Goal: Information Seeking & Learning: Learn about a topic

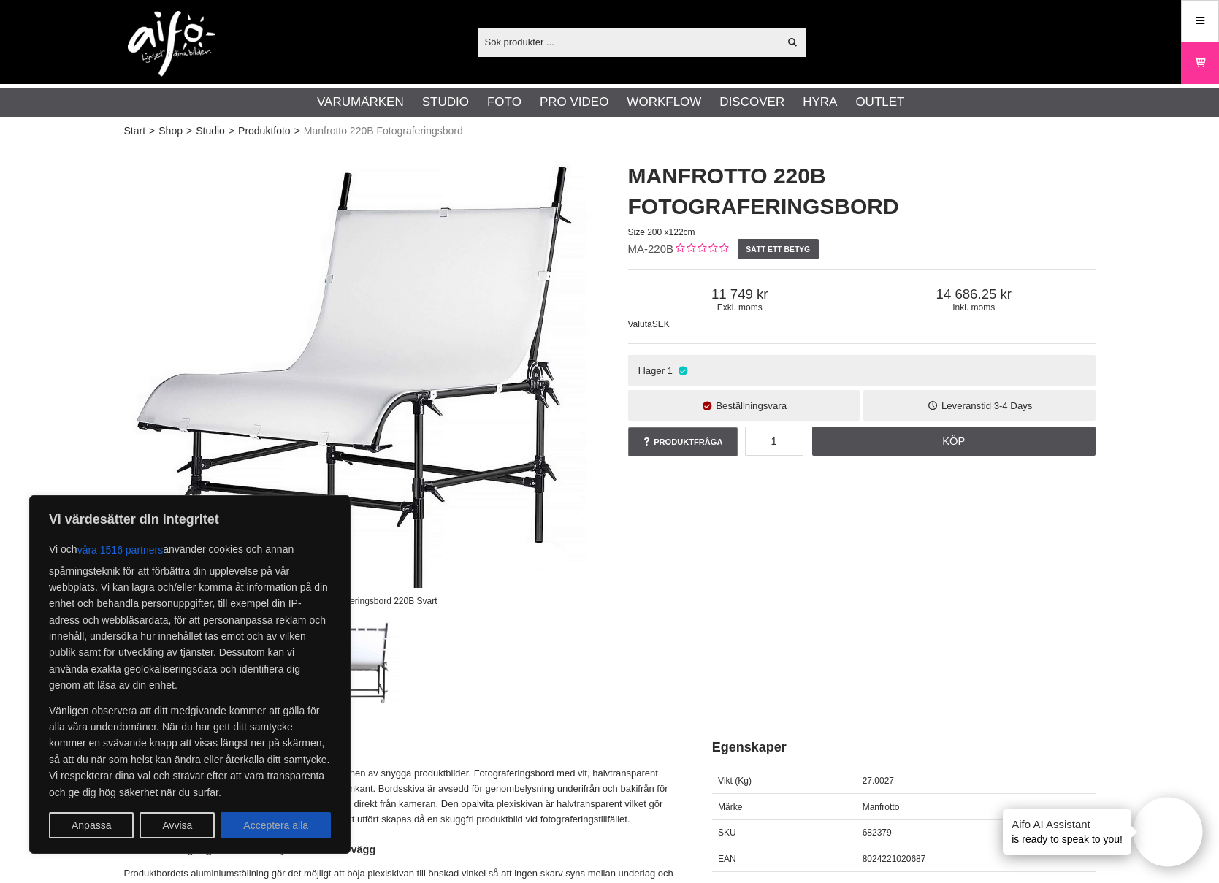
click at [294, 835] on button "Acceptera alla" at bounding box center [276, 825] width 110 height 26
checkbox input "true"
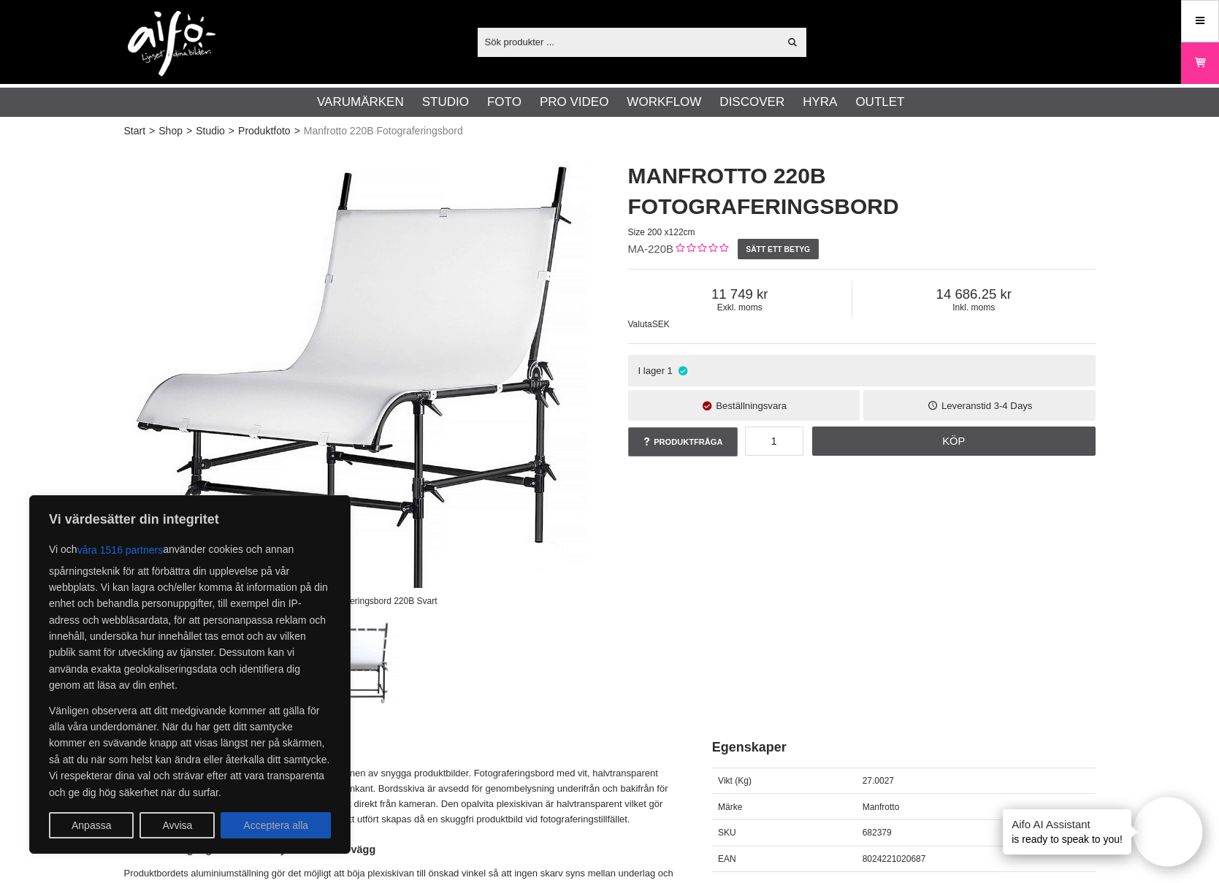
checkbox input "true"
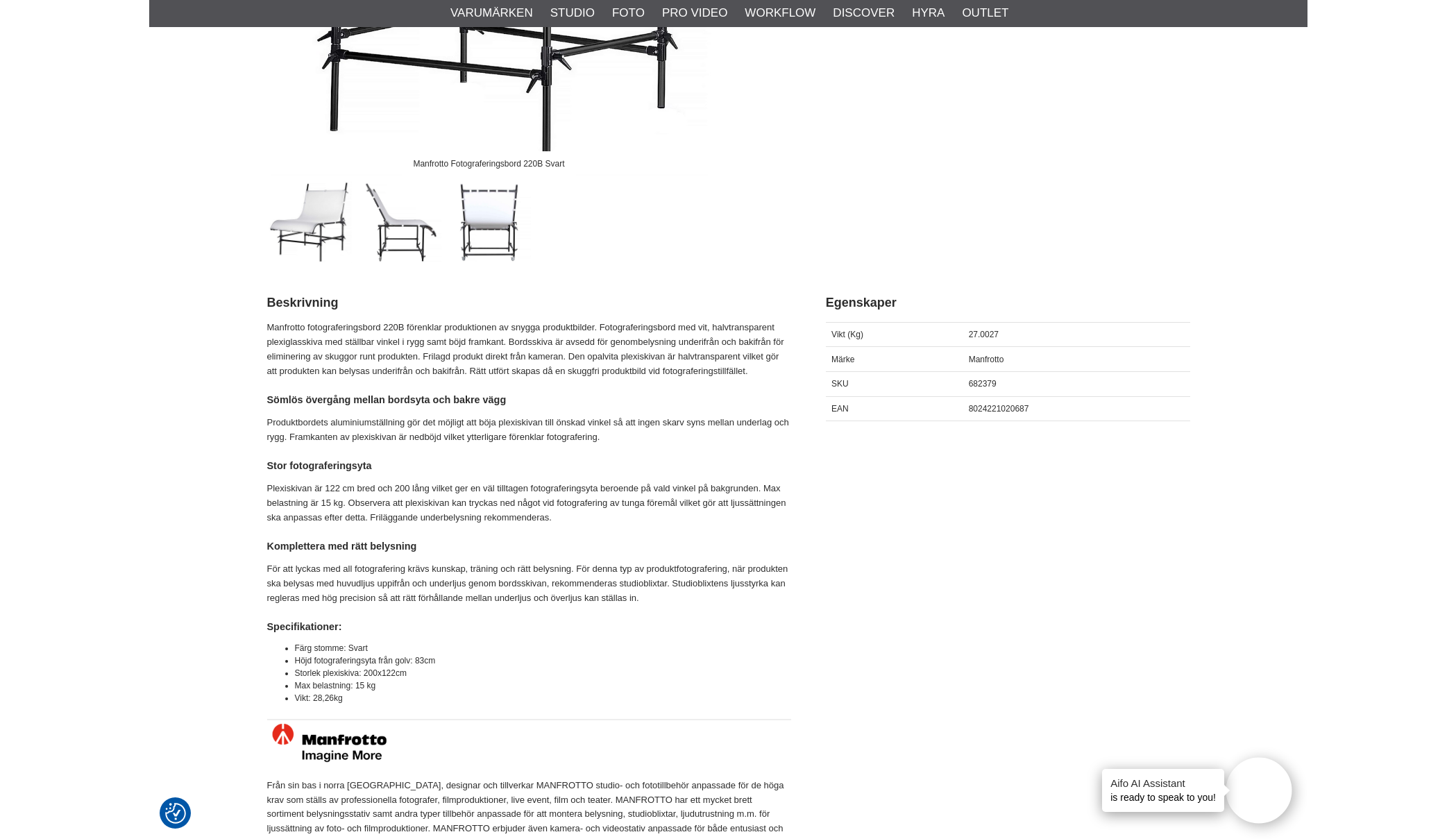
scroll to position [429, 0]
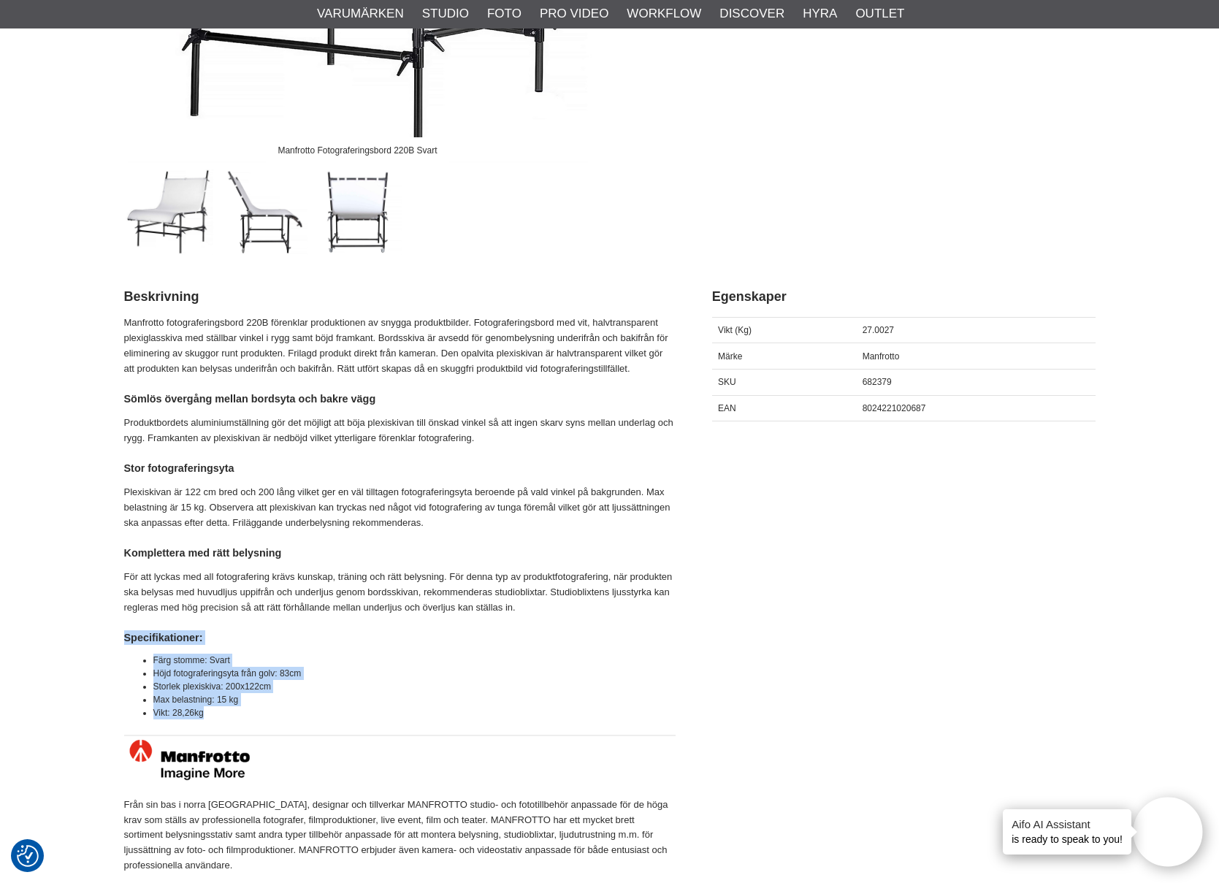
drag, startPoint x: 229, startPoint y: 710, endPoint x: 125, endPoint y: 638, distance: 126.0
click at [125, 638] on div "Manfrotto fotograferingsbord 220B förenklar produktionen av snygga produktbilde…" at bounding box center [399, 594] width 551 height 558
copy div "Specifikationer: Färg stomme: [PERSON_NAME] fotograferingsyta från golv: 83cm S…"
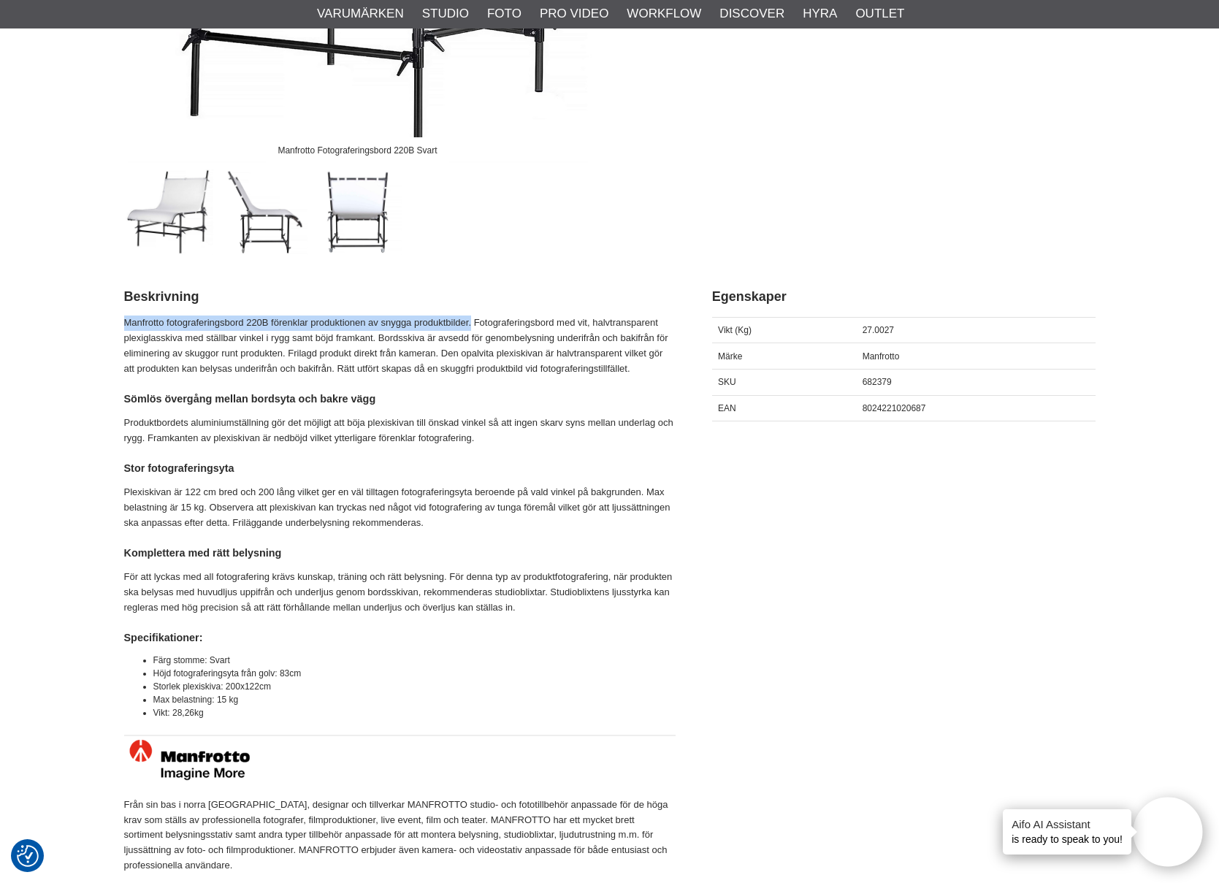
drag, startPoint x: 471, startPoint y: 319, endPoint x: 126, endPoint y: 320, distance: 345.4
click at [126, 320] on p "Manfrotto fotograferingsbord 220B förenklar produktionen av snygga produktbilde…" at bounding box center [399, 345] width 551 height 61
copy p "Manfrotto fotograferingsbord 220B förenklar produktionen av snygga produktbilde…"
